Goal: Information Seeking & Learning: Learn about a topic

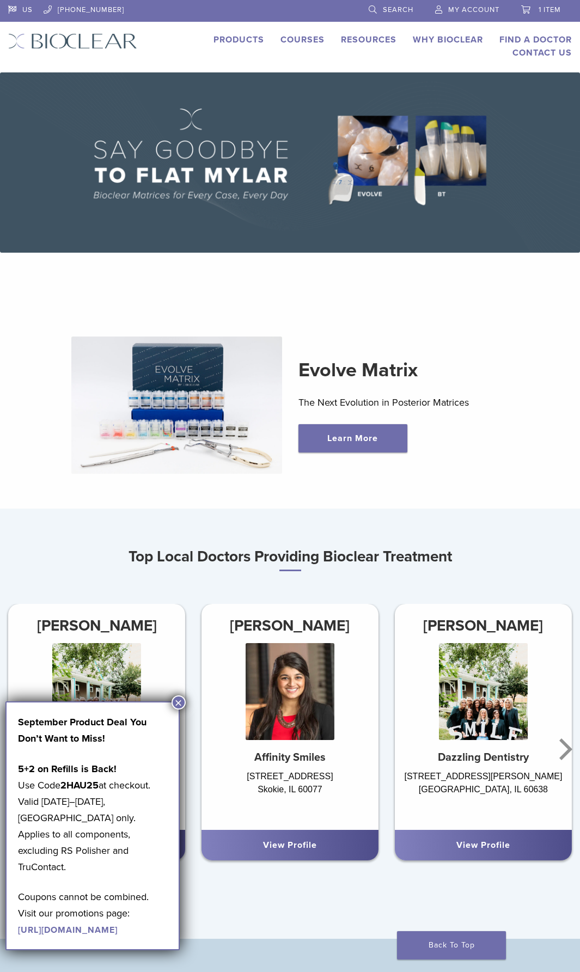
click at [246, 43] on link "Products" at bounding box center [238, 39] width 51 height 11
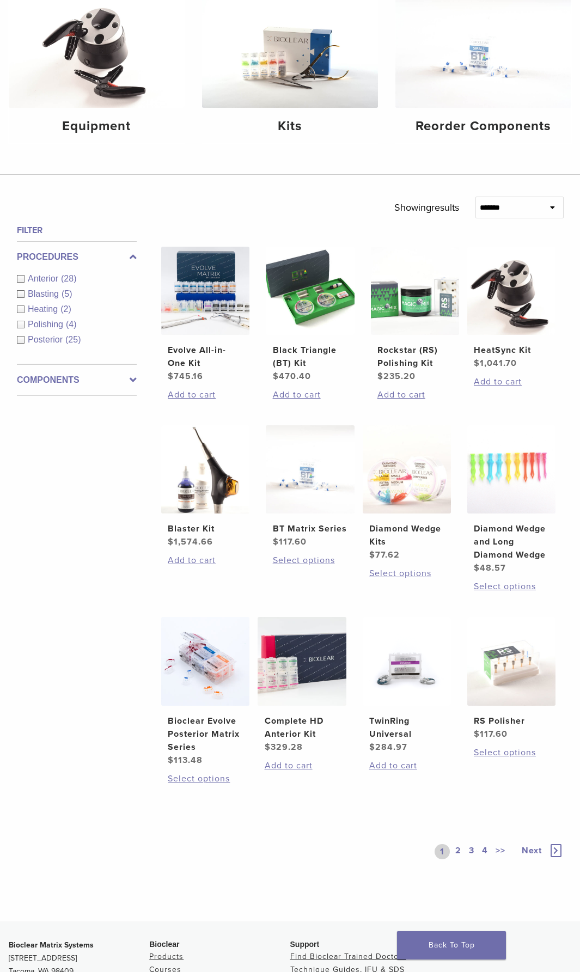
scroll to position [217, 0]
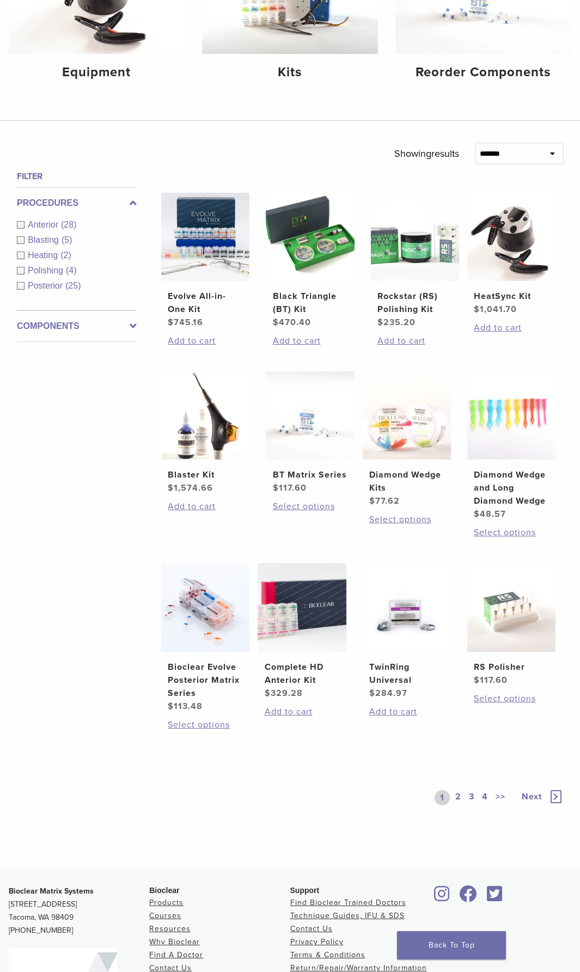
click at [131, 329] on icon at bounding box center [133, 326] width 7 height 13
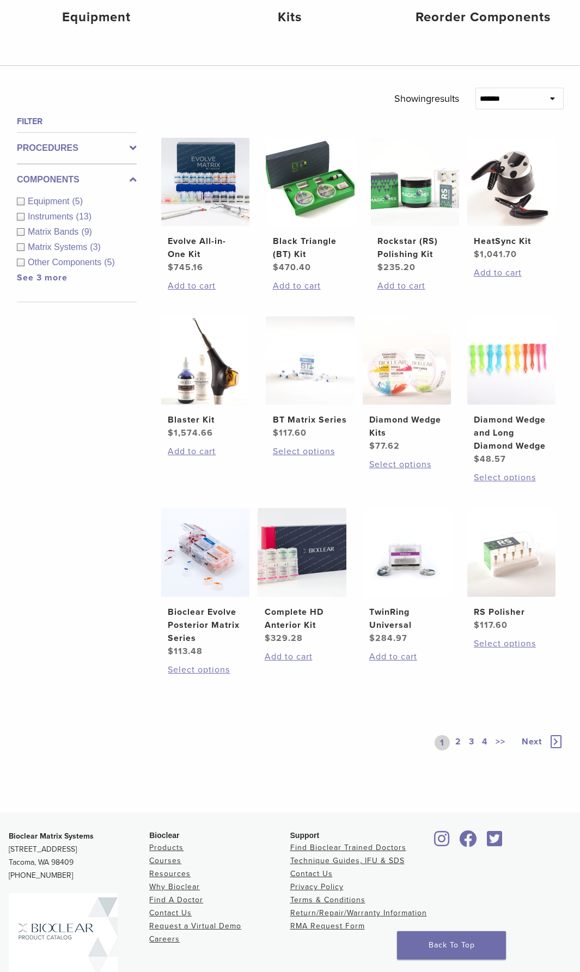
click at [58, 276] on link "See 3 more" at bounding box center [42, 277] width 51 height 11
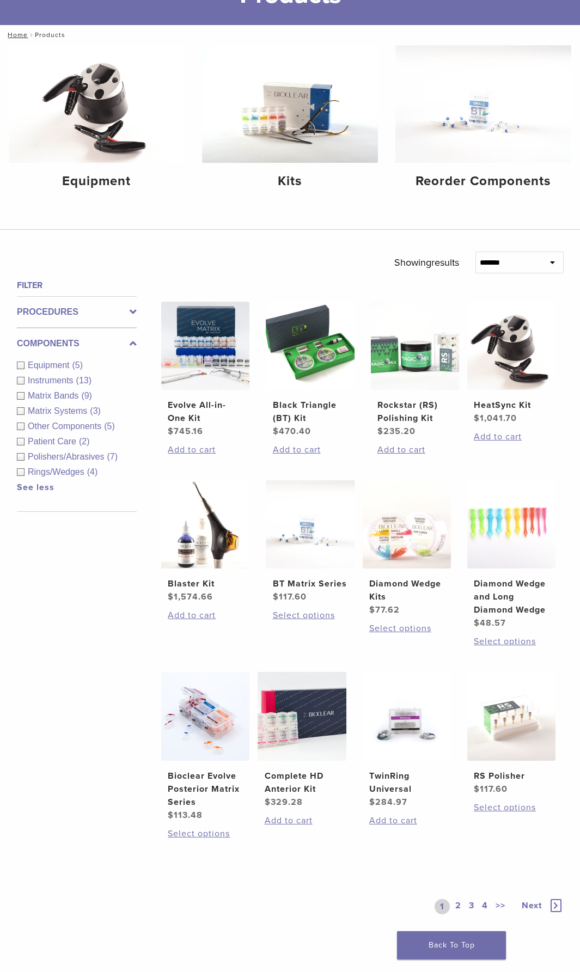
scroll to position [54, 0]
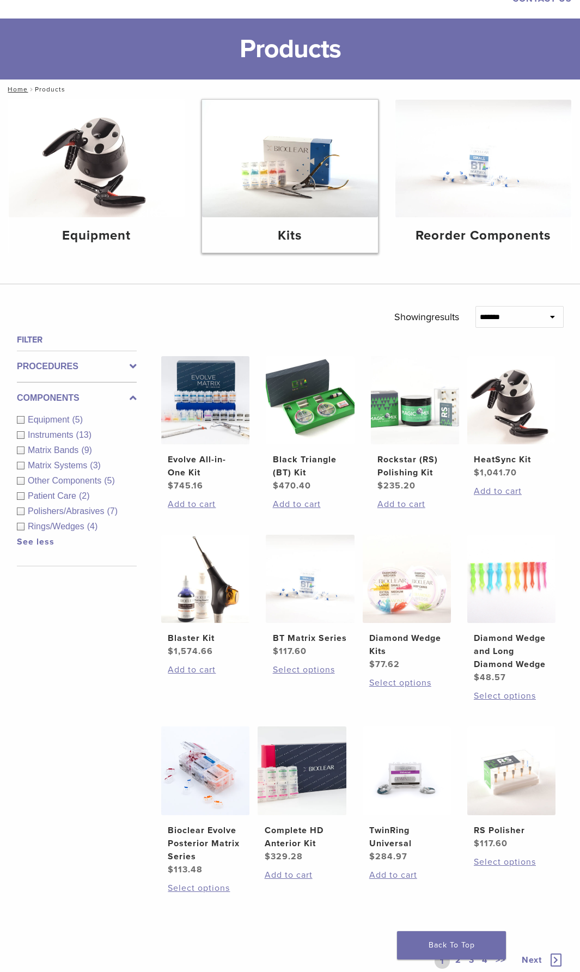
click at [271, 188] on img at bounding box center [290, 159] width 176 height 118
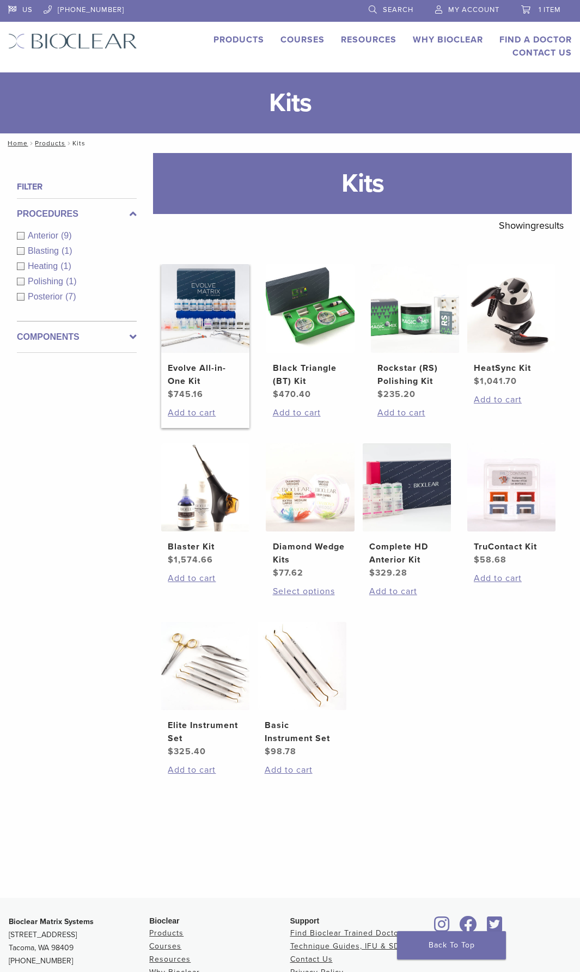
click at [215, 311] on img at bounding box center [205, 308] width 88 height 88
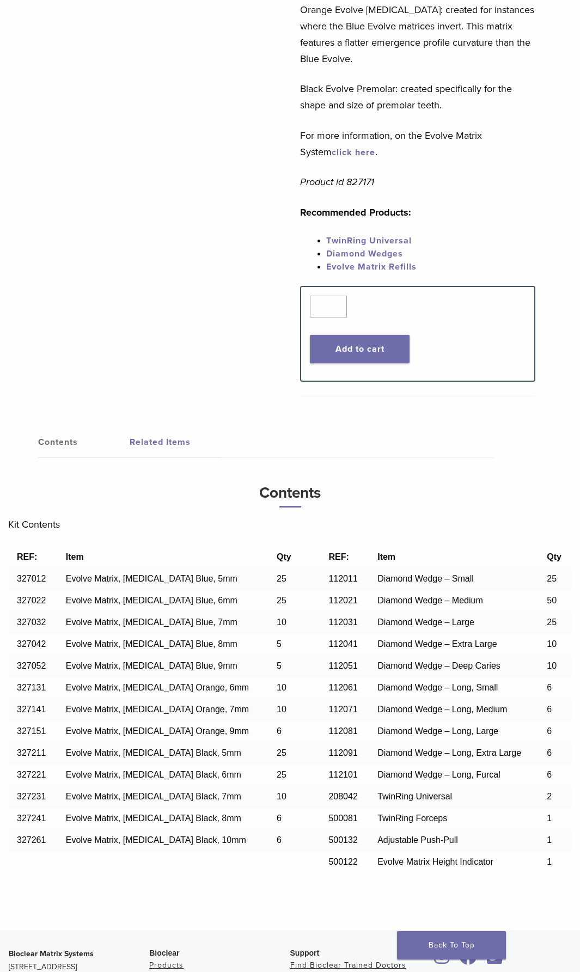
scroll to position [654, 0]
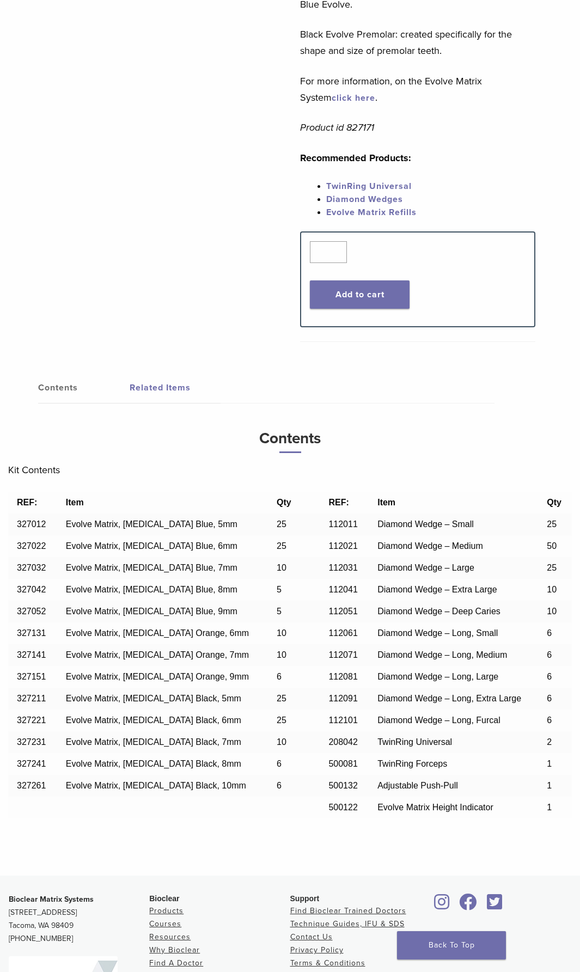
click at [32, 520] on span "327012" at bounding box center [31, 524] width 29 height 9
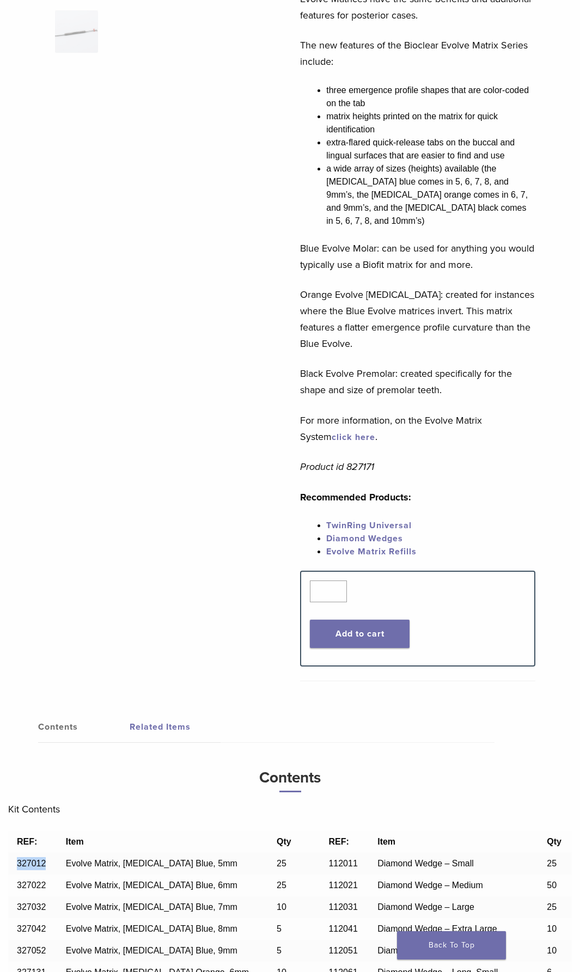
scroll to position [0, 0]
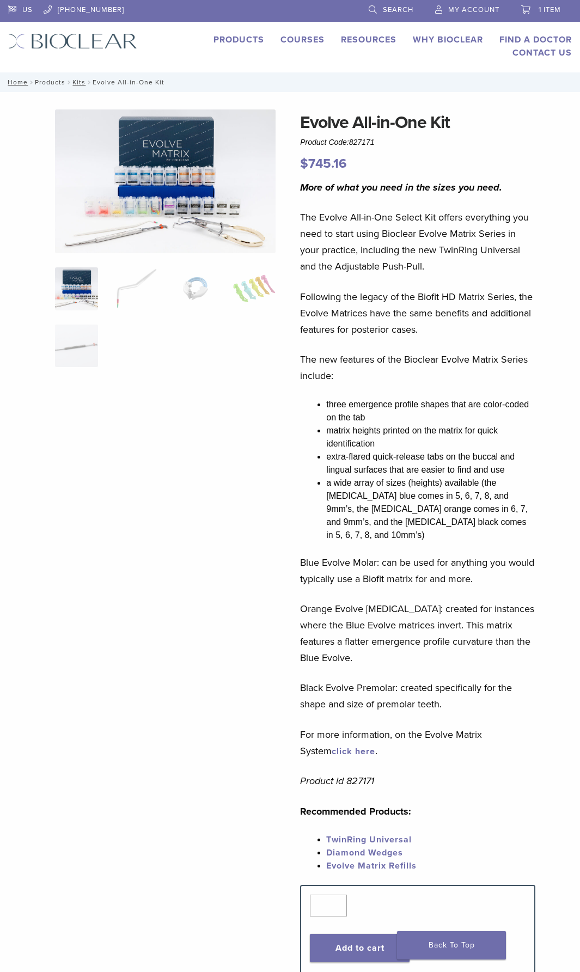
click at [51, 82] on link "Products" at bounding box center [50, 82] width 30 height 8
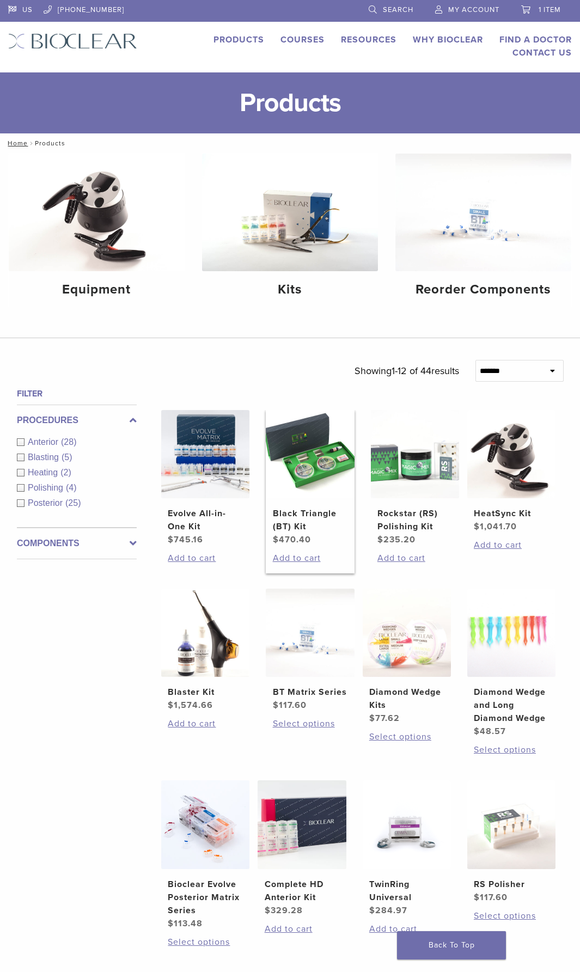
scroll to position [327, 0]
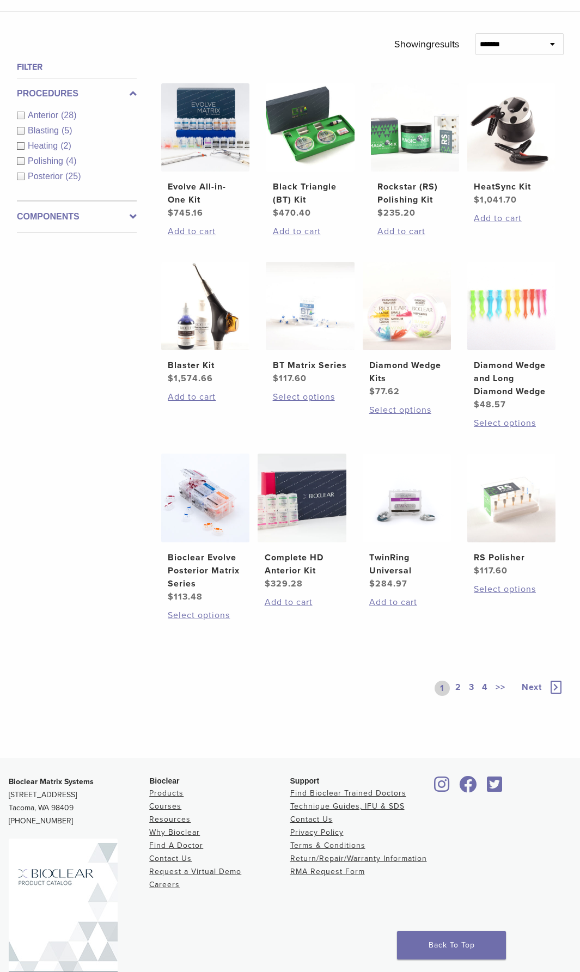
click at [460, 686] on link "2" at bounding box center [458, 688] width 10 height 15
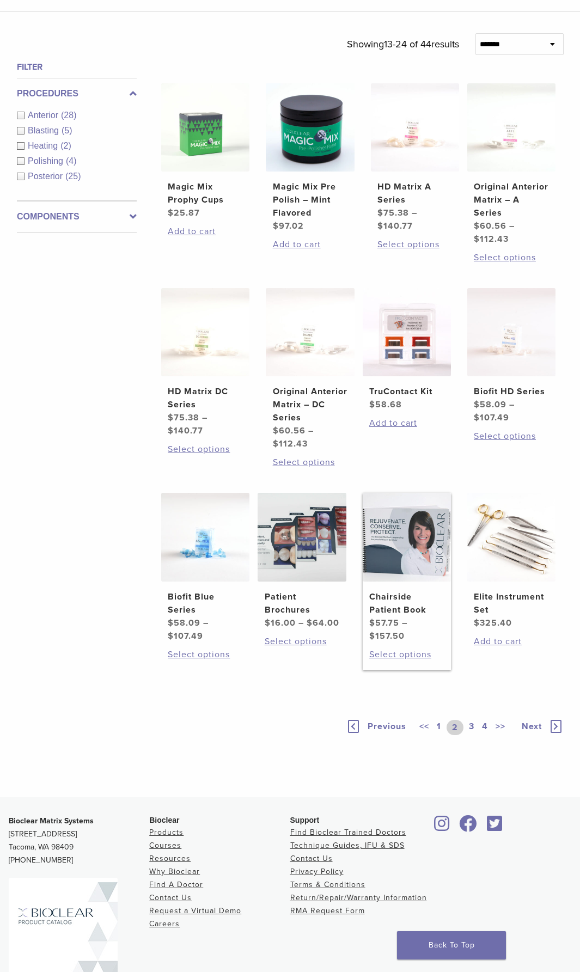
scroll to position [412, 0]
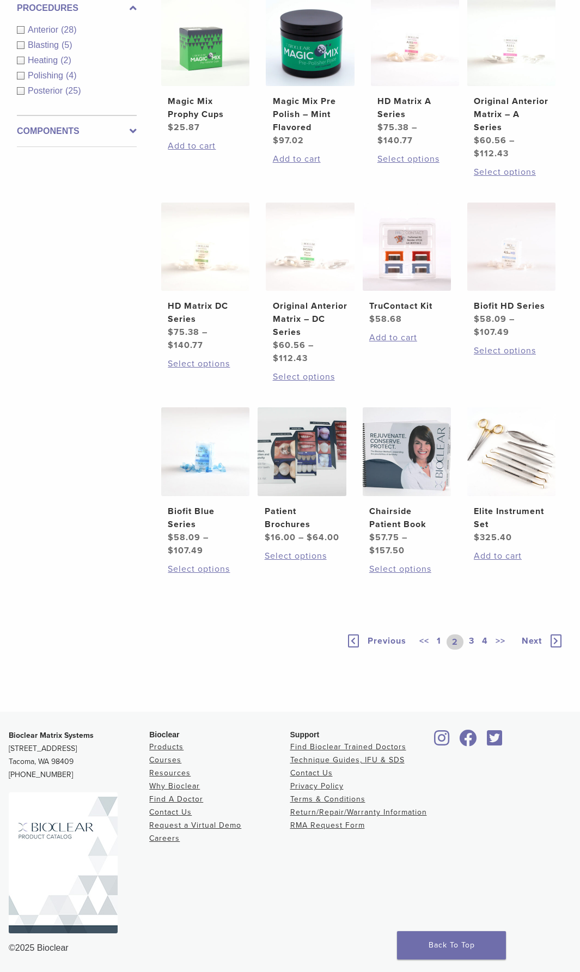
click at [471, 642] on link "3" at bounding box center [472, 641] width 10 height 15
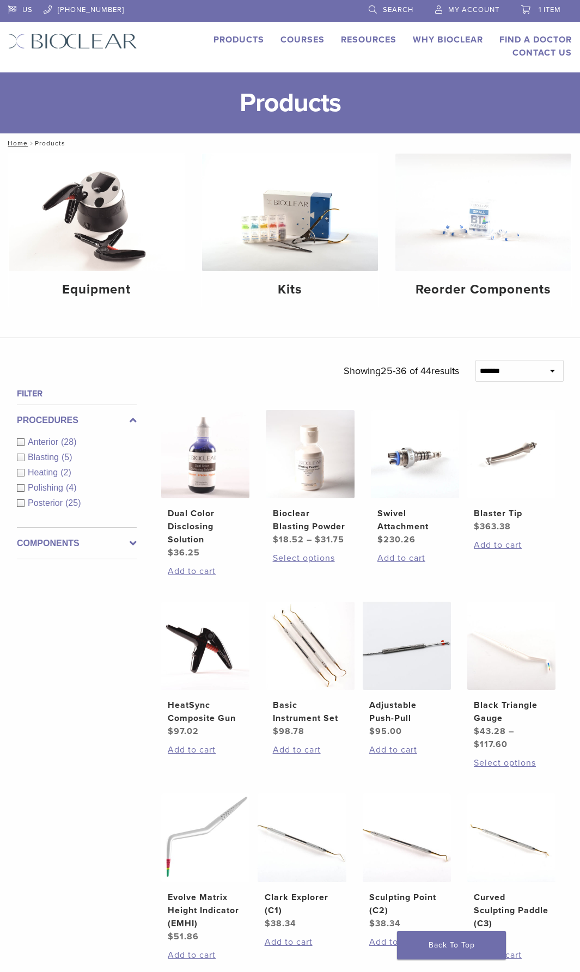
click at [376, 7] on link "Search" at bounding box center [391, 8] width 45 height 16
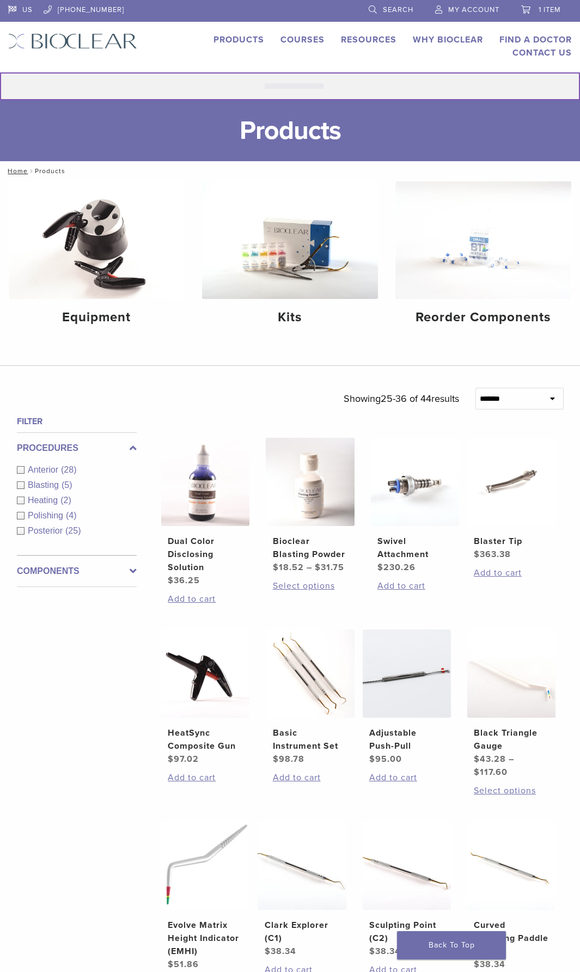
click at [295, 80] on input "Search for:" at bounding box center [290, 86] width 580 height 28
type input "*******"
click at [0, 72] on button "Search" at bounding box center [-1, 72] width 1 height 1
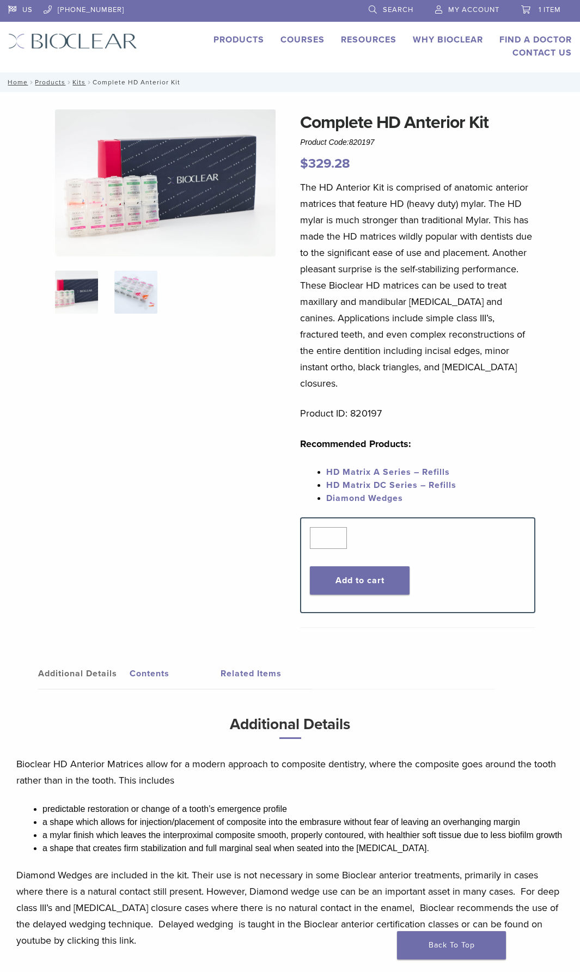
click at [142, 298] on img at bounding box center [135, 292] width 43 height 43
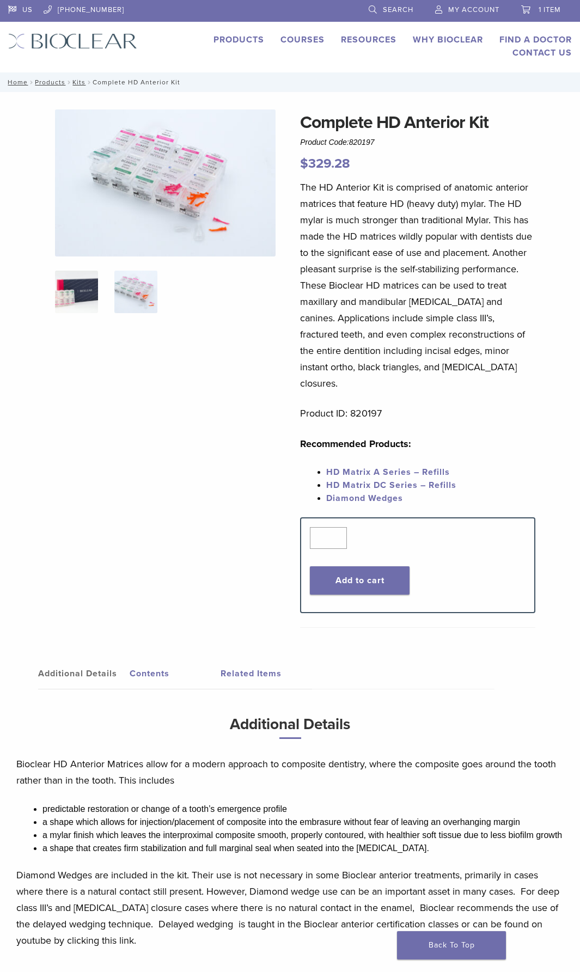
click at [70, 292] on img at bounding box center [76, 292] width 43 height 43
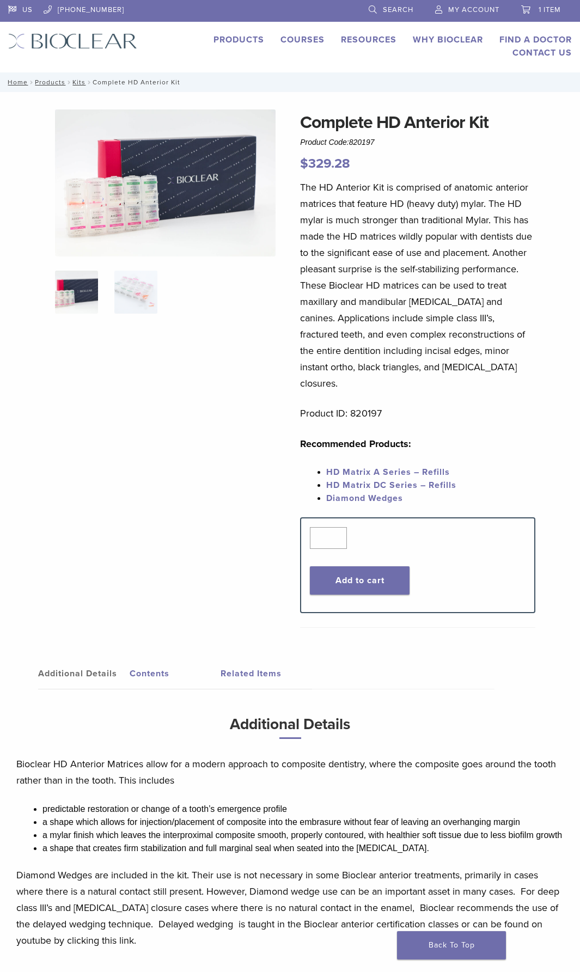
click at [149, 212] on img at bounding box center [165, 182] width 221 height 147
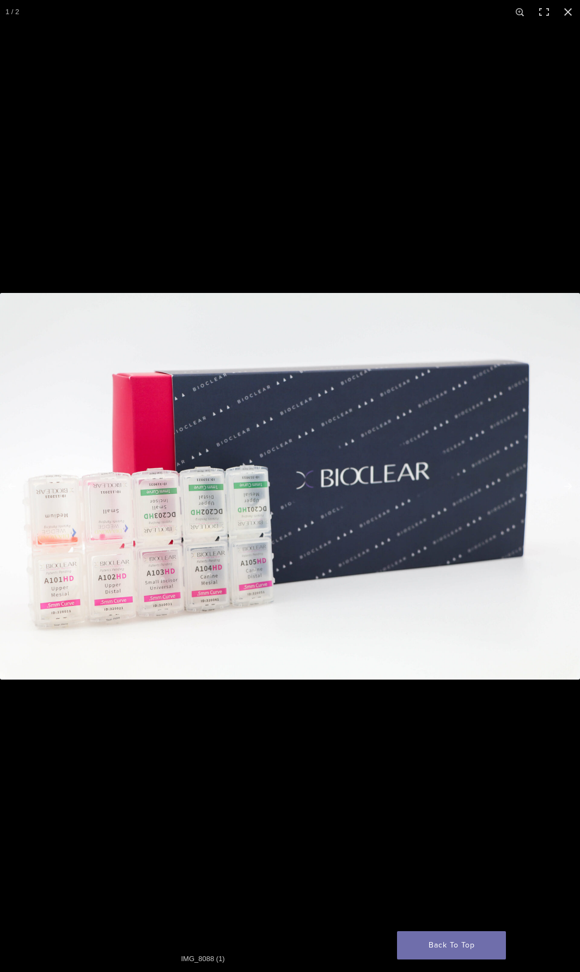
click at [380, 432] on img at bounding box center [290, 486] width 580 height 387
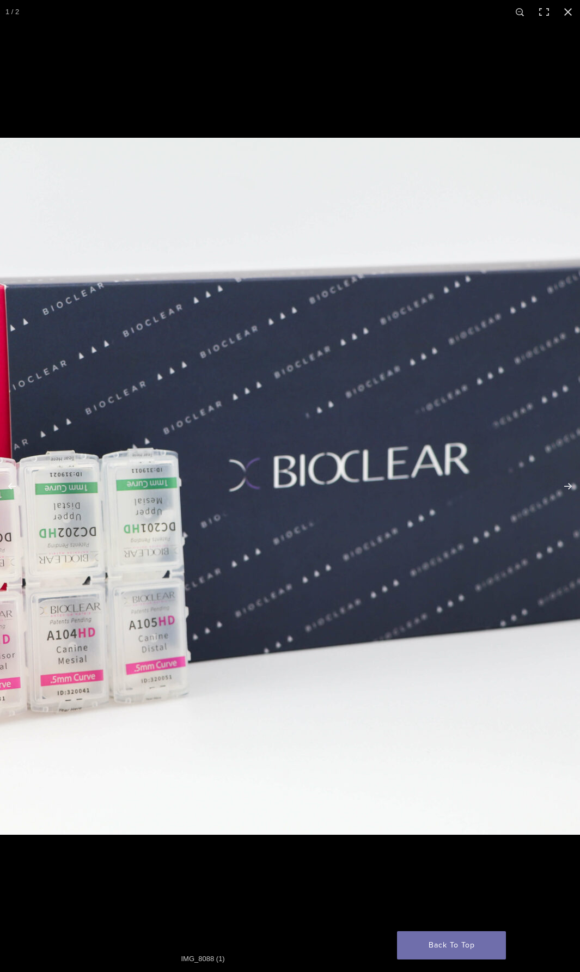
click at [380, 432] on img at bounding box center [218, 486] width 1046 height 697
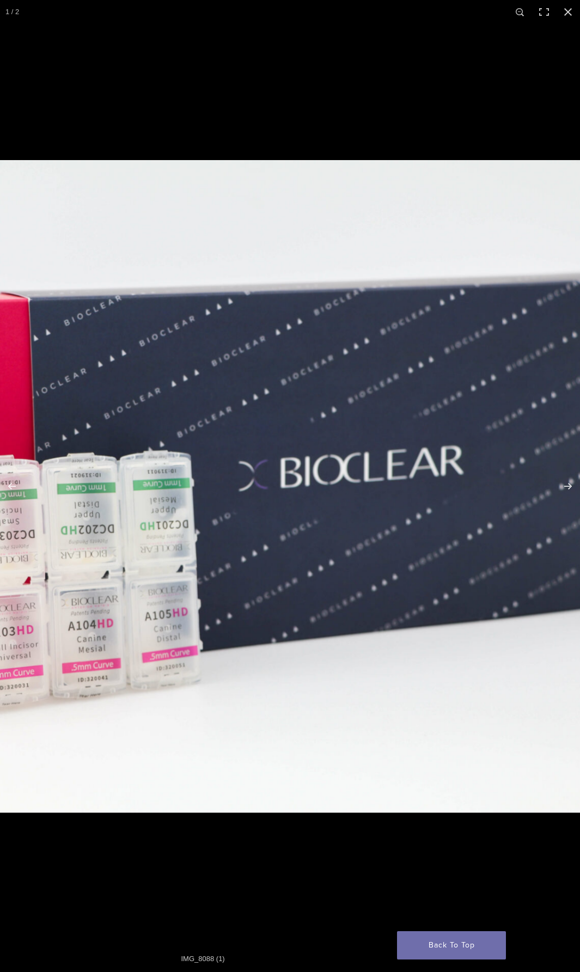
click at [380, 432] on img at bounding box center [228, 486] width 979 height 653
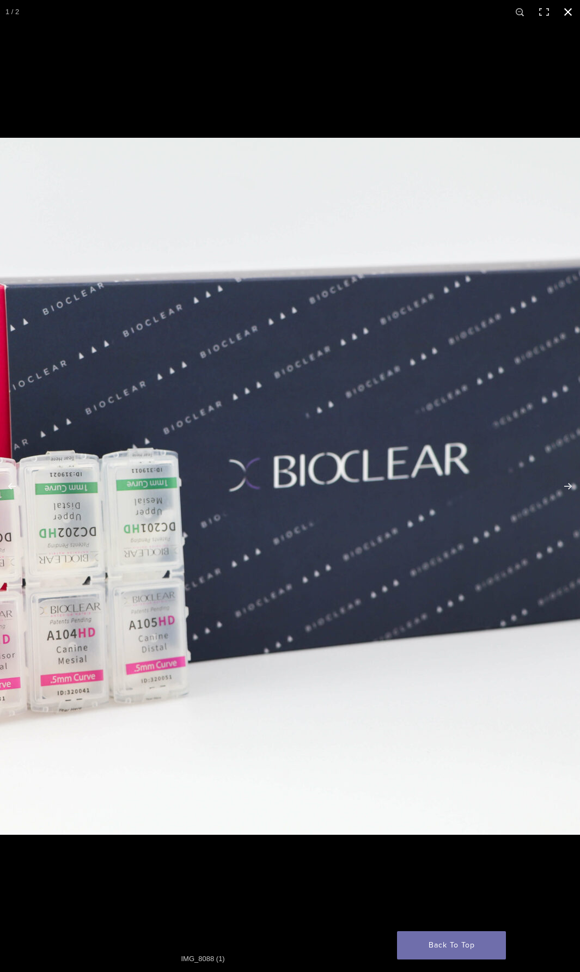
click at [563, 16] on button "Close (Esc)" at bounding box center [568, 12] width 24 height 24
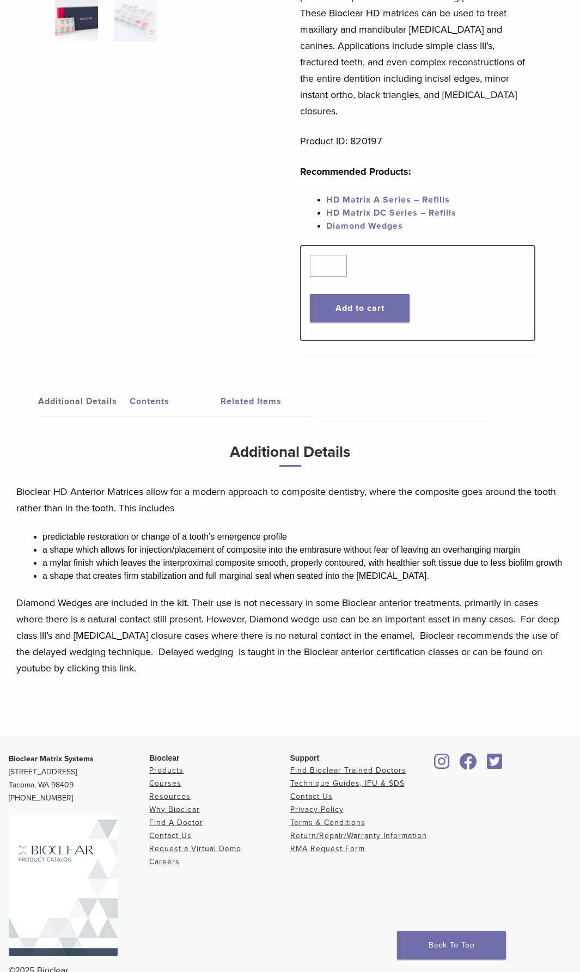
scroll to position [279, 0]
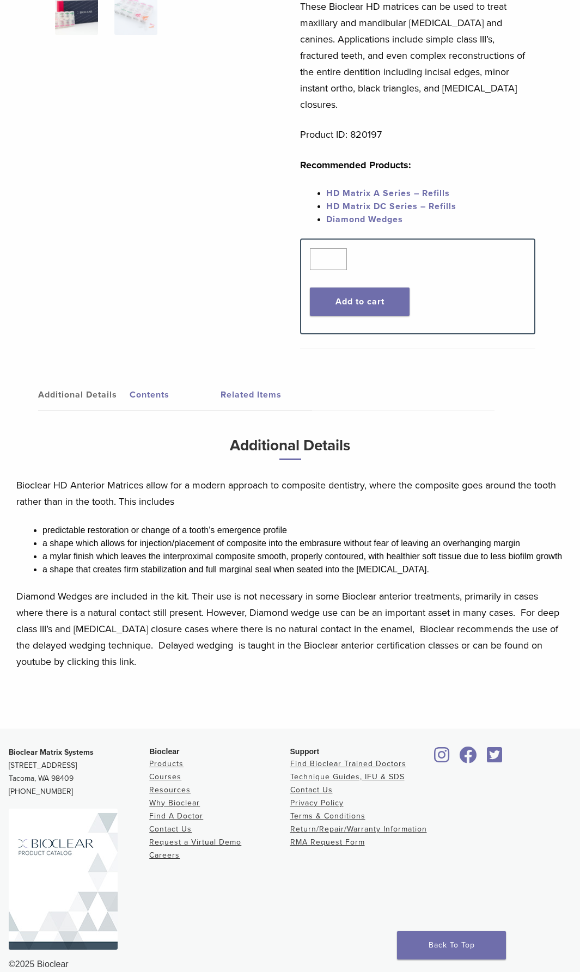
click at [150, 380] on link "Contents" at bounding box center [175, 395] width 91 height 30
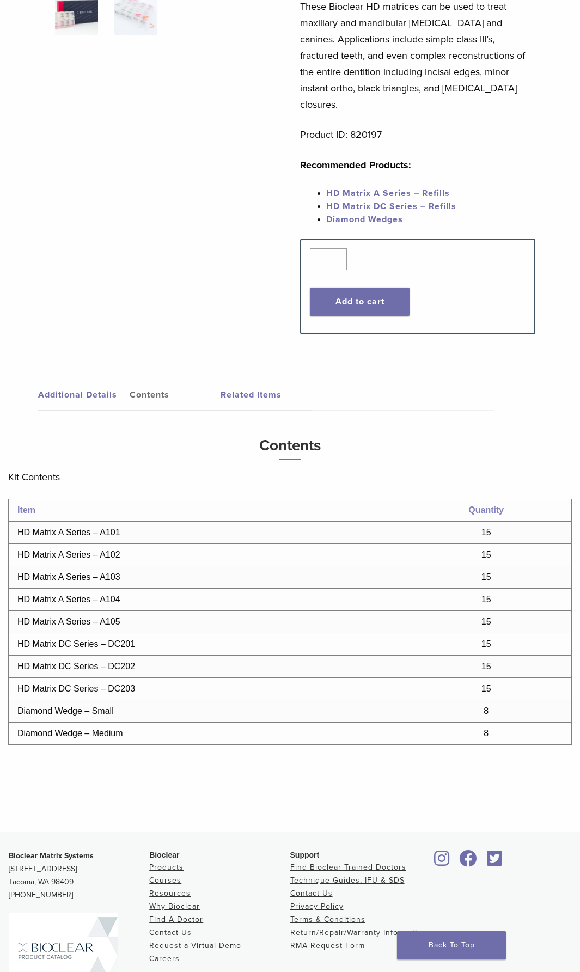
click at [145, 380] on link "Contents" at bounding box center [175, 395] width 91 height 30
click at [84, 380] on link "Additional Details" at bounding box center [83, 395] width 91 height 30
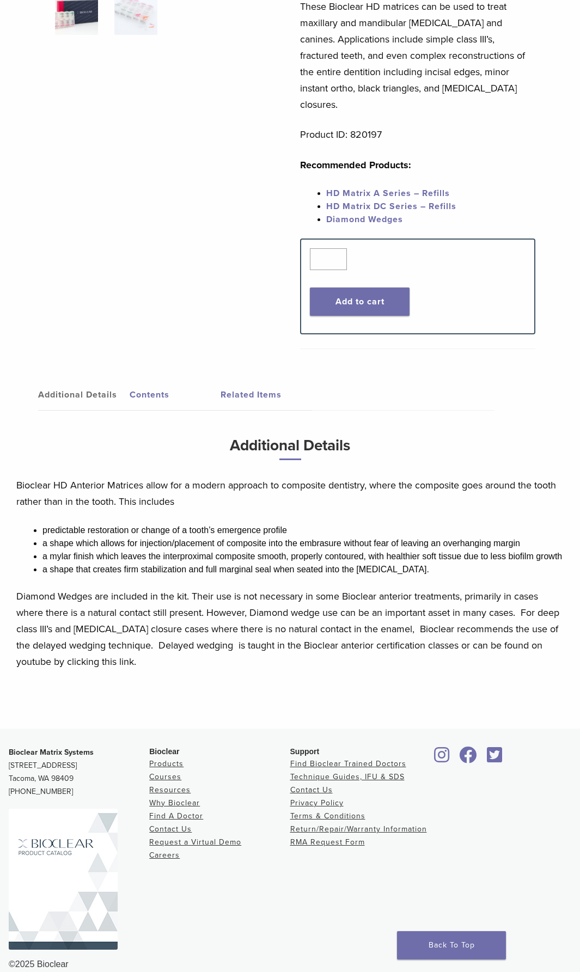
click at [248, 380] on link "Related Items" at bounding box center [266, 395] width 91 height 30
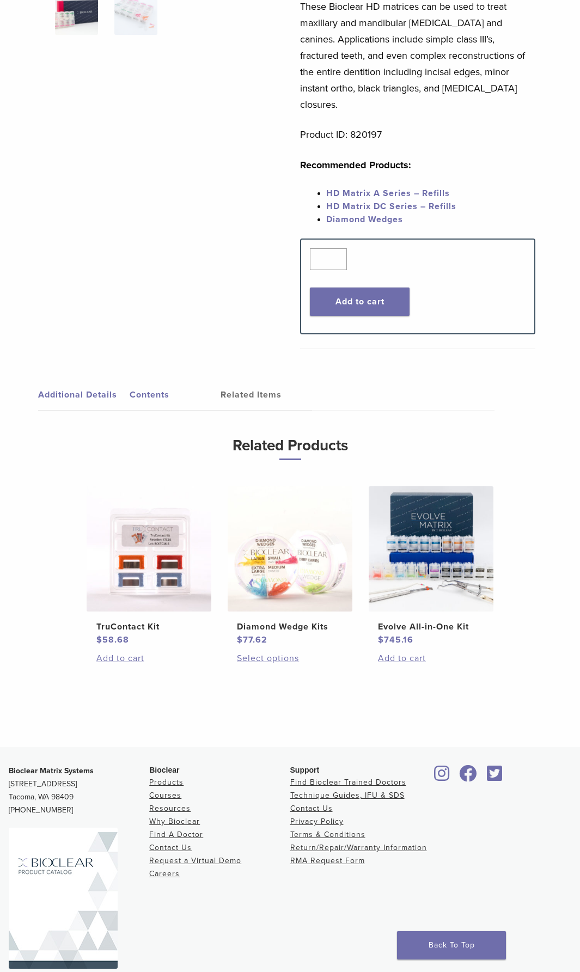
scroll to position [0, 0]
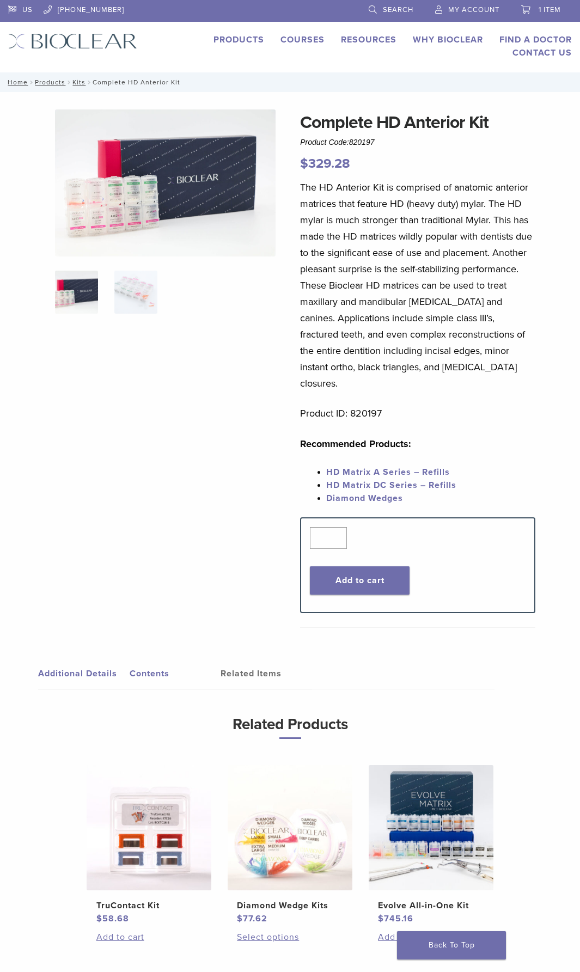
drag, startPoint x: 378, startPoint y: 141, endPoint x: 351, endPoint y: 137, distance: 27.4
click at [351, 137] on div "Complete HD Anterior Kit Product Code: 820197 $ 329.28" at bounding box center [417, 141] width 235 height 64
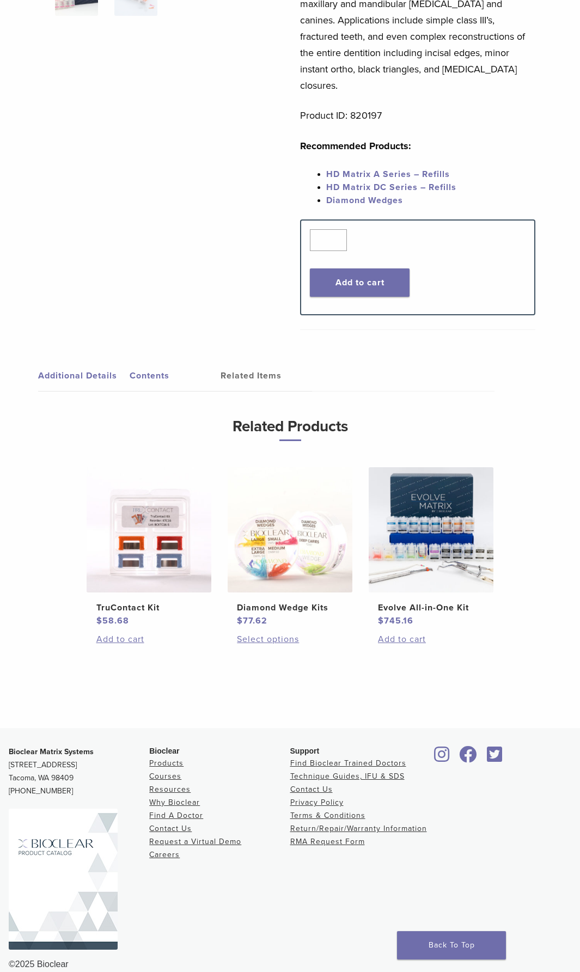
scroll to position [26, 0]
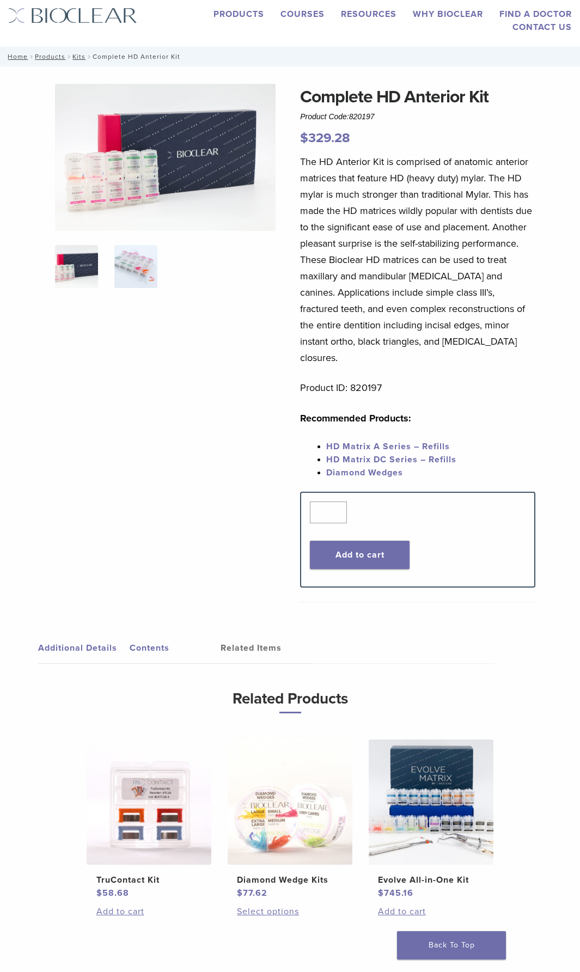
click at [129, 276] on img at bounding box center [135, 266] width 43 height 43
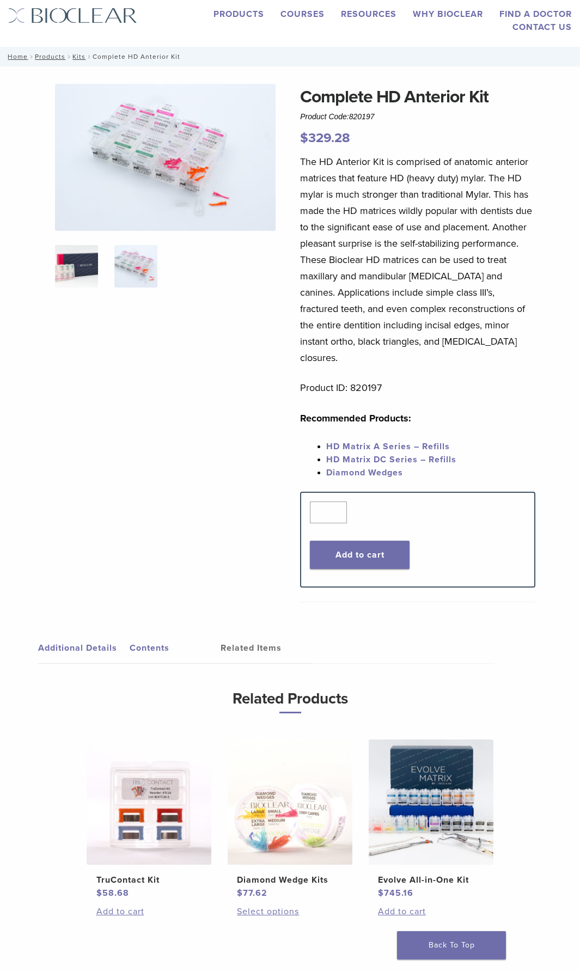
click at [65, 273] on img at bounding box center [76, 266] width 43 height 43
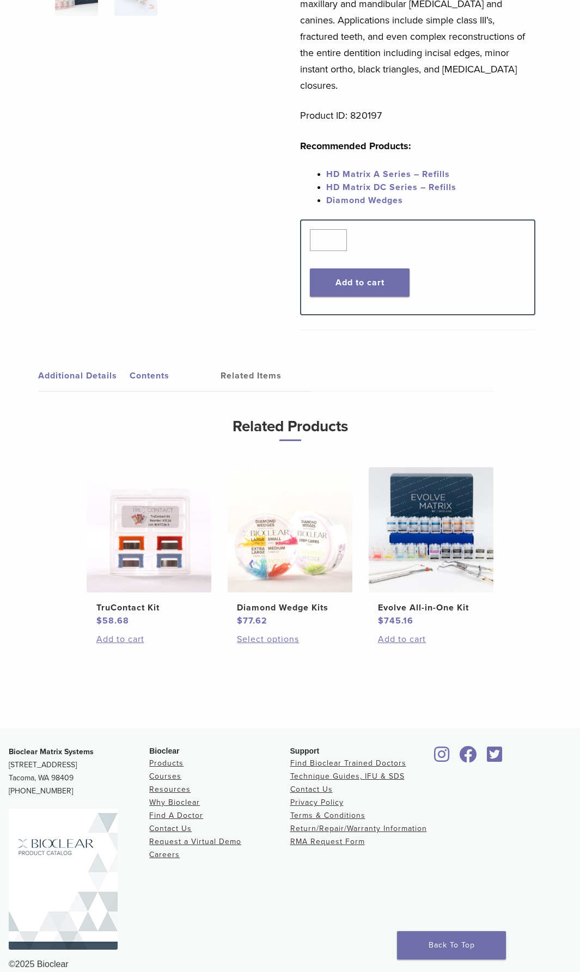
scroll to position [0, 0]
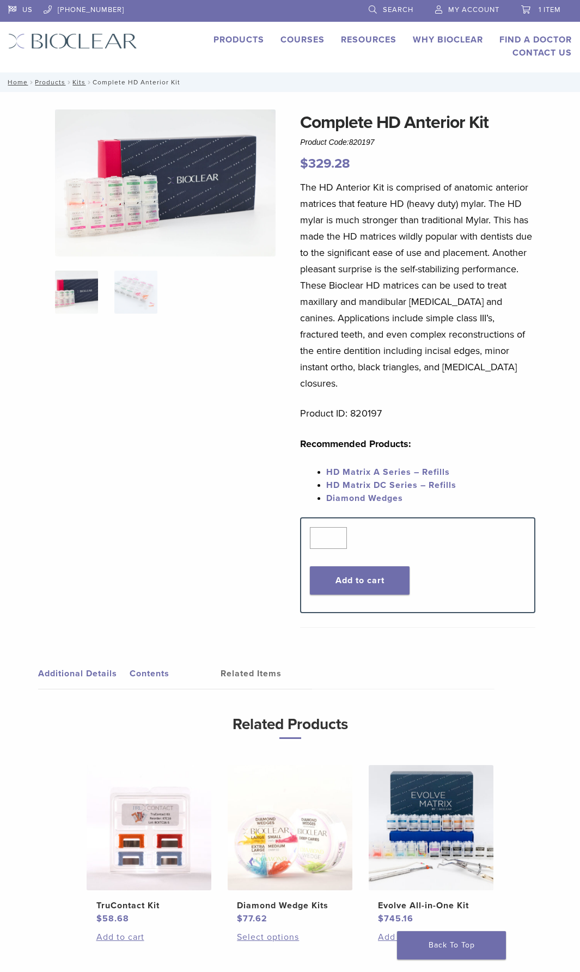
drag, startPoint x: 469, startPoint y: 219, endPoint x: 489, endPoint y: 221, distance: 19.7
click at [489, 221] on p "The HD Anterior Kit is comprised of anatomic anterior matrices that feature HD …" at bounding box center [417, 285] width 235 height 212
click at [357, 124] on h1 "Complete HD Anterior Kit" at bounding box center [417, 122] width 235 height 26
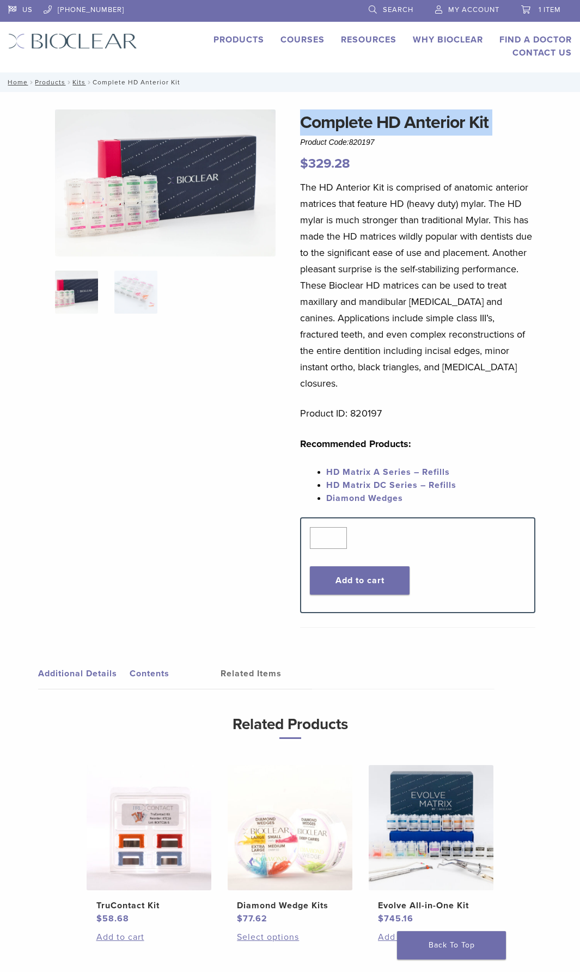
copy div "Complete HD Anterior Kit"
click at [453, 148] on div "Complete HD Anterior Kit Product Code: 820197 $ 329.28" at bounding box center [417, 141] width 235 height 64
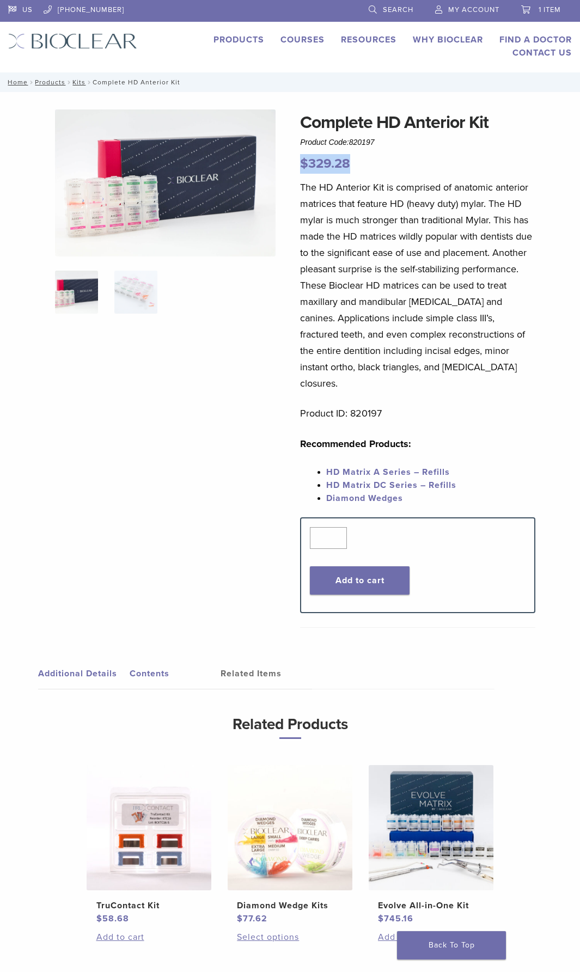
drag, startPoint x: 405, startPoint y: 123, endPoint x: 497, endPoint y: 126, distance: 91.5
click at [497, 126] on h1 "Complete HD Anterior Kit" at bounding box center [417, 122] width 235 height 26
copy h1 "Anterior Kit"
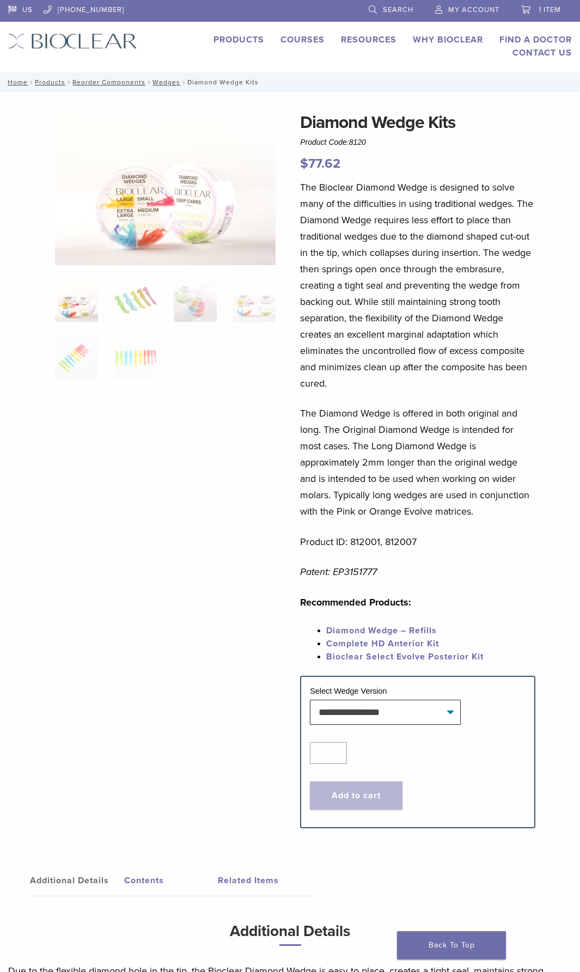
drag, startPoint x: 387, startPoint y: 574, endPoint x: 334, endPoint y: 576, distance: 52.9
click at [334, 576] on p "Patent: EP3151777" at bounding box center [417, 572] width 235 height 16
drag, startPoint x: 380, startPoint y: 541, endPoint x: 350, endPoint y: 541, distance: 30.0
click at [350, 541] on p "Product ID: 812001, 812007" at bounding box center [417, 542] width 235 height 16
drag, startPoint x: 419, startPoint y: 544, endPoint x: 387, endPoint y: 544, distance: 31.6
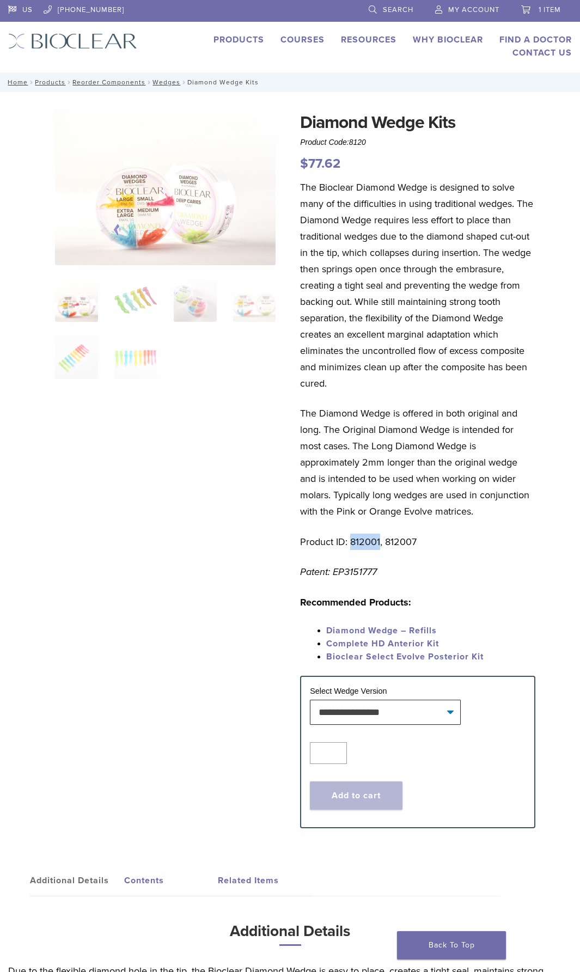
click at [387, 544] on p "Product ID: 812001, 812007" at bounding box center [417, 542] width 235 height 16
